Goal: Find specific page/section: Find specific page/section

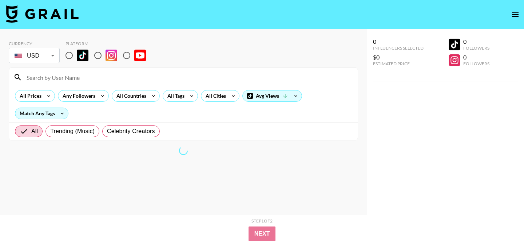
click at [128, 81] on input at bounding box center [187, 77] width 331 height 12
paste input "ltsmikaylacampinos"
type input "ltsmikaylacampinos"
click at [84, 77] on input "ltsmikaylacampinos" at bounding box center [187, 77] width 331 height 12
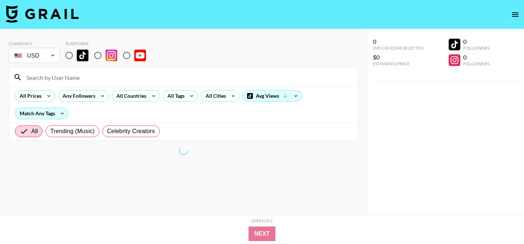
paste input "@ez.emelie"
click at [31, 78] on input "@ez.emelie" at bounding box center [187, 77] width 331 height 12
type input "ez.emelie"
click at [70, 55] on input "radio" at bounding box center [69, 55] width 15 height 15
radio input "true"
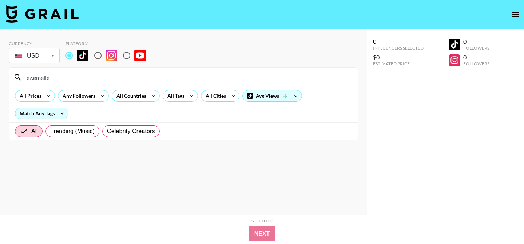
click at [26, 78] on input "ez.emelie" at bounding box center [187, 77] width 331 height 12
click at [59, 81] on input "@ez.emelie" at bounding box center [187, 77] width 331 height 12
type input "@ez.emelie"
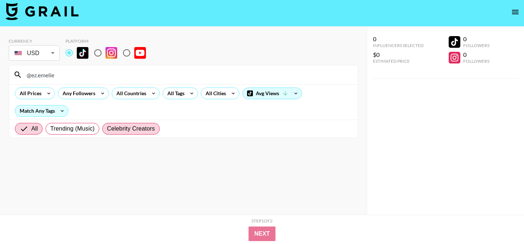
scroll to position [2, 0]
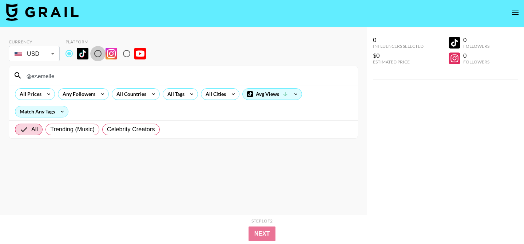
click at [96, 51] on input "radio" at bounding box center [97, 53] width 15 height 15
radio input "true"
click at [68, 53] on input "radio" at bounding box center [69, 53] width 15 height 15
radio input "true"
click at [138, 96] on div "All Countries" at bounding box center [130, 93] width 36 height 11
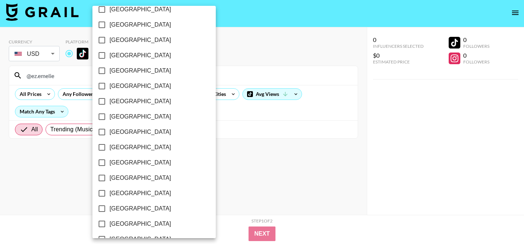
scroll to position [605, 0]
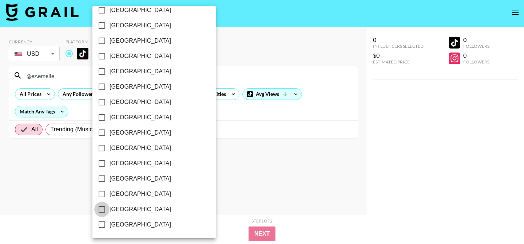
click at [102, 209] on input "[GEOGRAPHIC_DATA]" at bounding box center [101, 208] width 15 height 15
checkbox input "true"
click at [303, 190] on div at bounding box center [262, 122] width 524 height 244
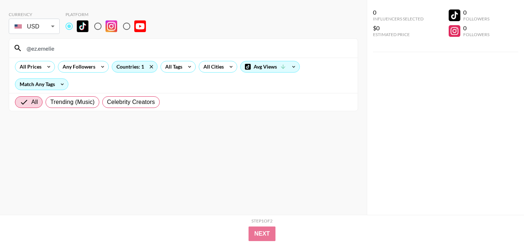
scroll to position [0, 0]
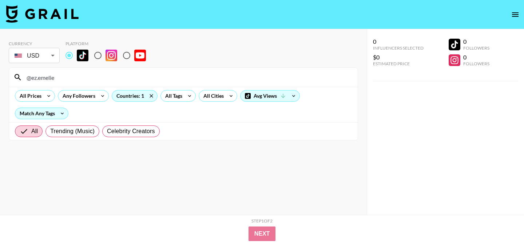
drag, startPoint x: 68, startPoint y: 76, endPoint x: 25, endPoint y: 76, distance: 43.3
click at [25, 76] on input "@ez.emelie" at bounding box center [187, 77] width 331 height 12
